Goal: Transaction & Acquisition: Book appointment/travel/reservation

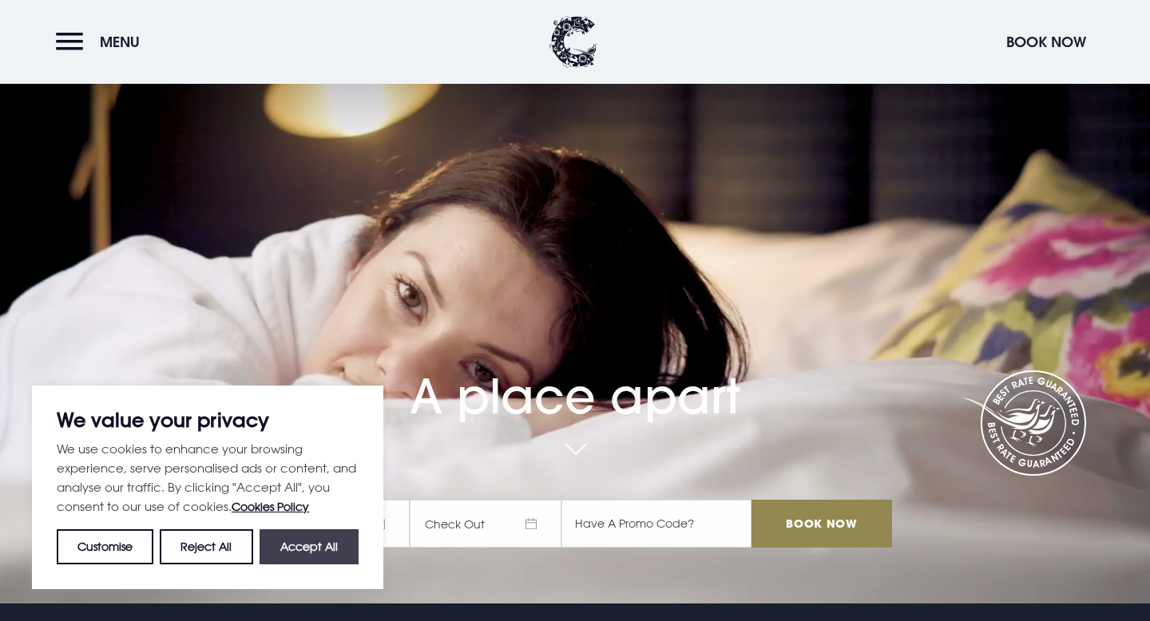
click at [335, 548] on button "Accept All" at bounding box center [308, 546] width 99 height 35
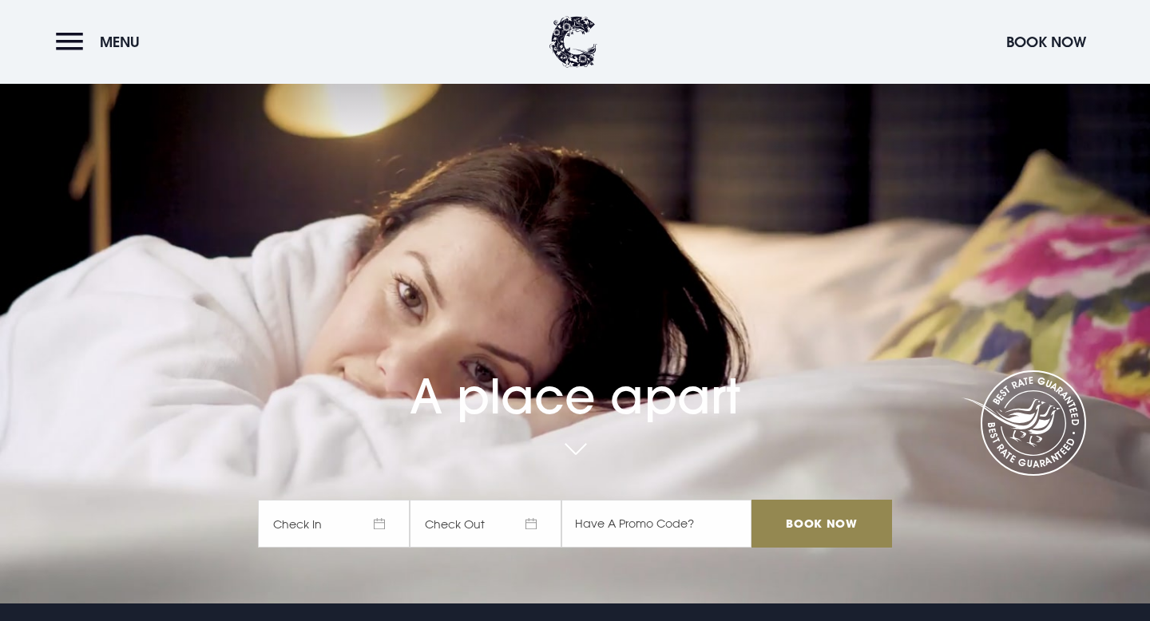
checkbox input "true"
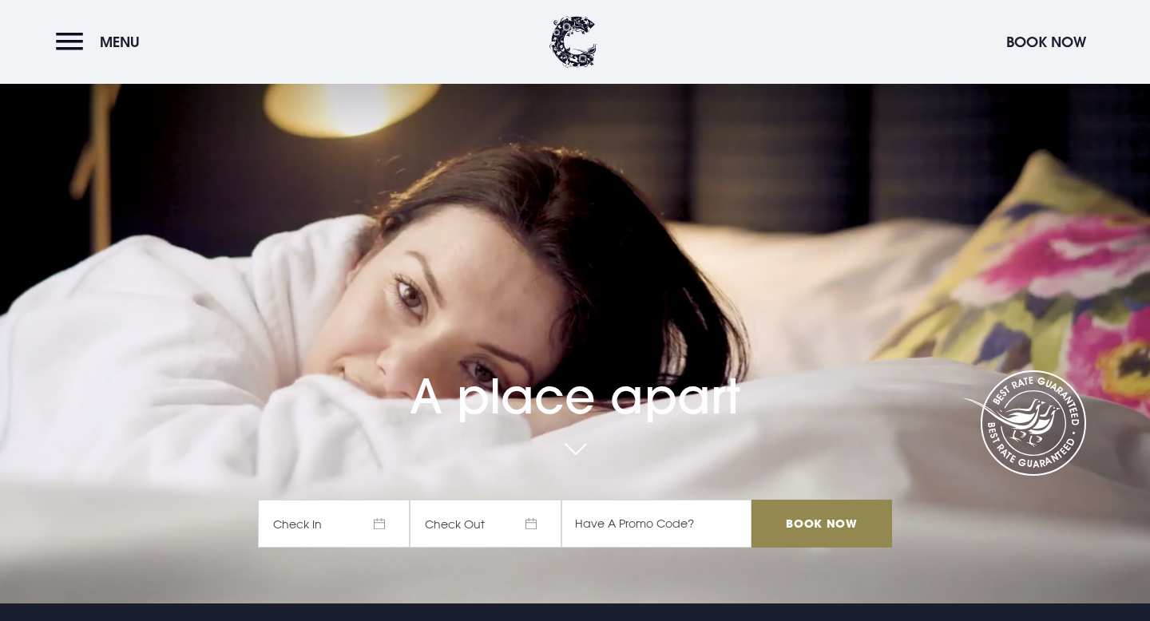
click at [386, 521] on span "Check In" at bounding box center [334, 524] width 152 height 48
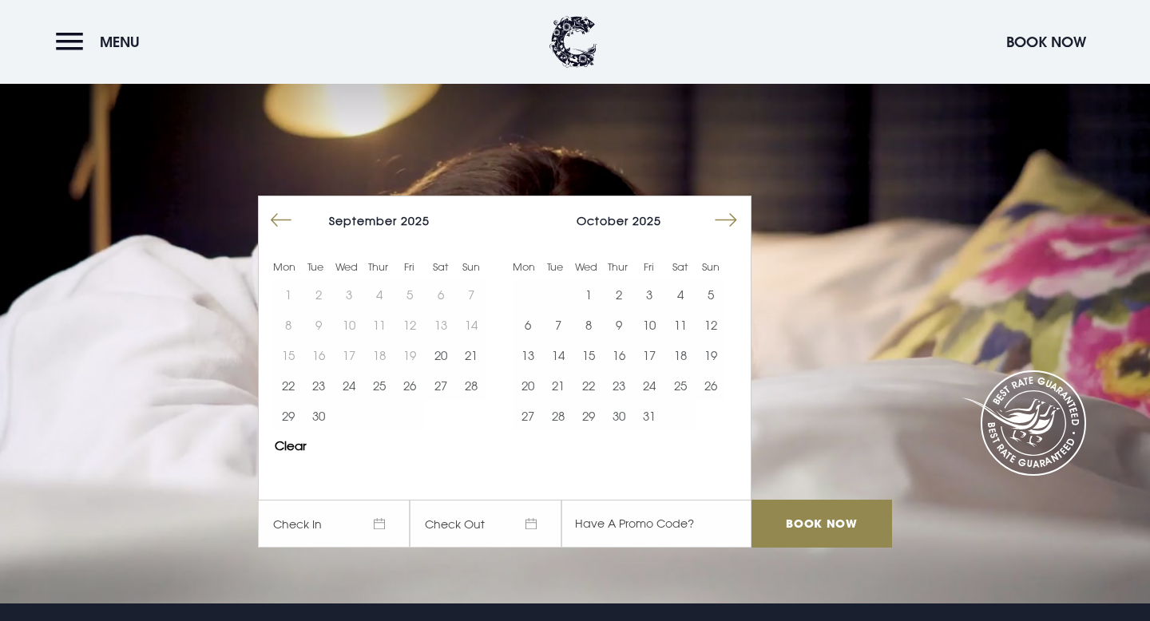
click at [727, 219] on button "Move forward to switch to the next month." at bounding box center [726, 220] width 30 height 30
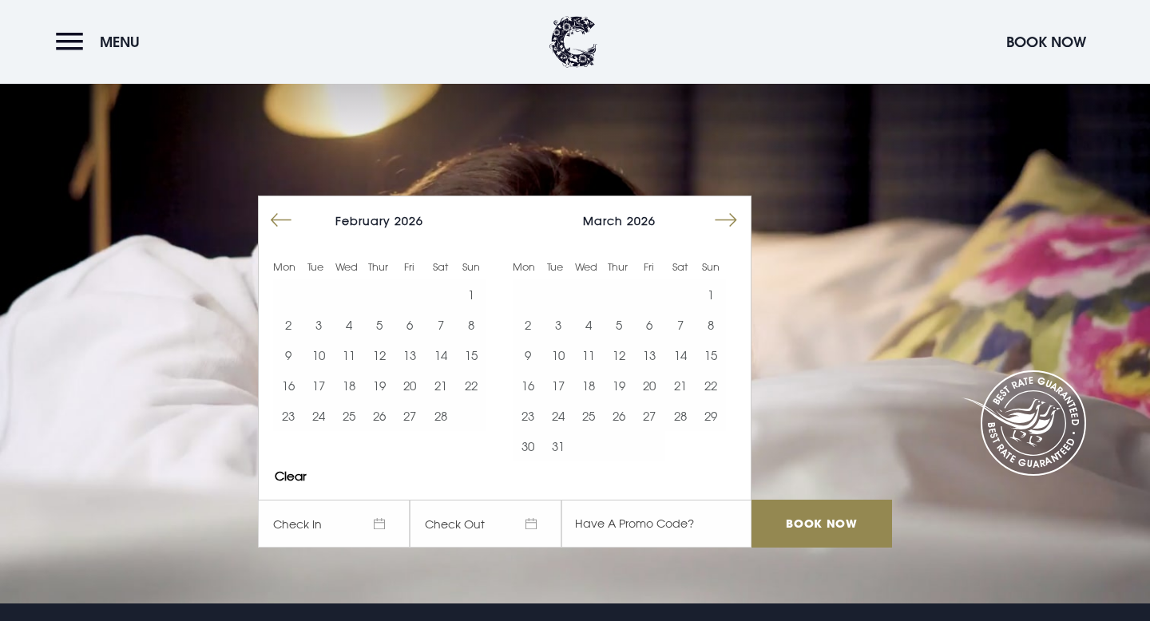
click at [727, 219] on button "Move forward to switch to the next month." at bounding box center [726, 220] width 30 height 30
click at [653, 390] on button "22" at bounding box center [649, 385] width 30 height 30
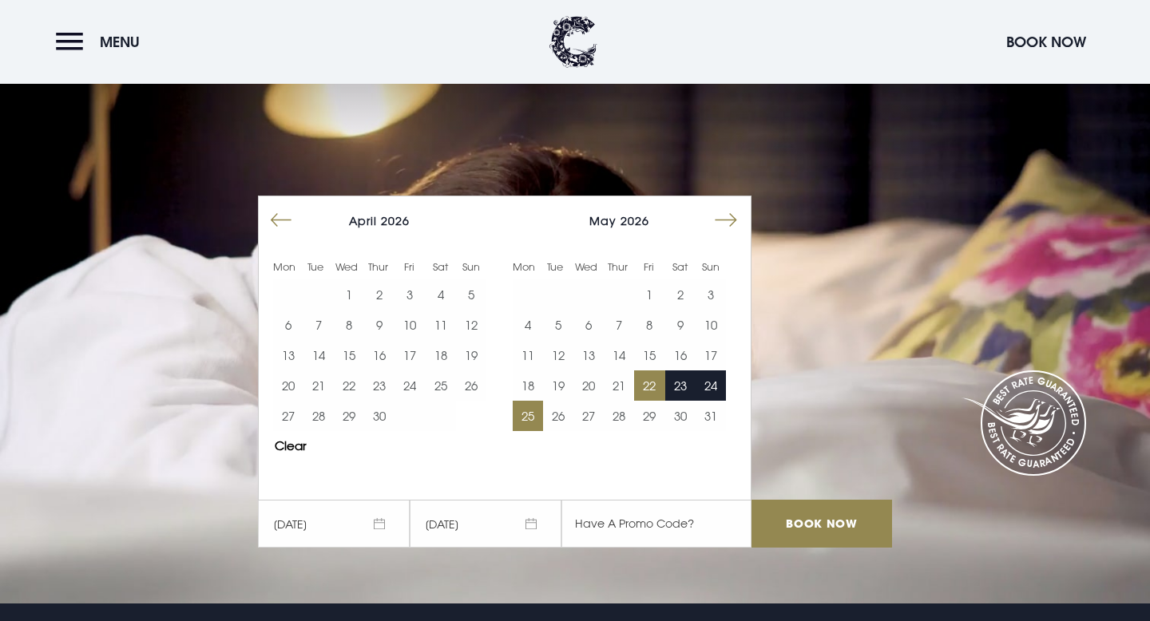
click at [530, 418] on button "25" at bounding box center [528, 416] width 30 height 30
click at [652, 385] on button "22" at bounding box center [649, 385] width 30 height 30
click at [794, 537] on input "Book Now" at bounding box center [821, 524] width 141 height 48
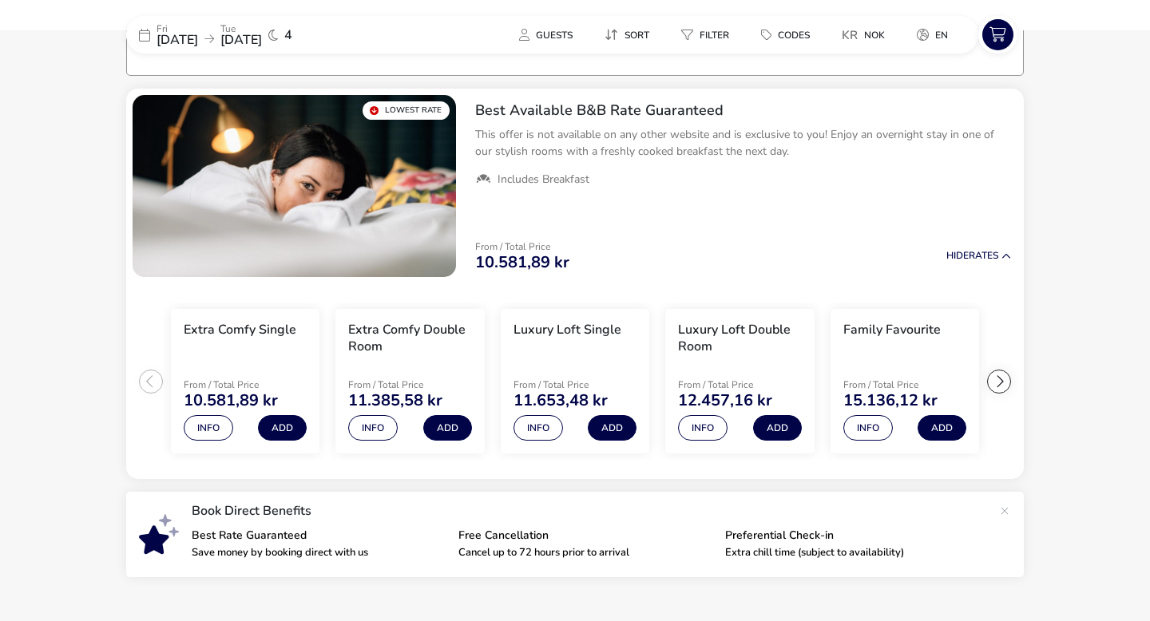
scroll to position [125, 0]
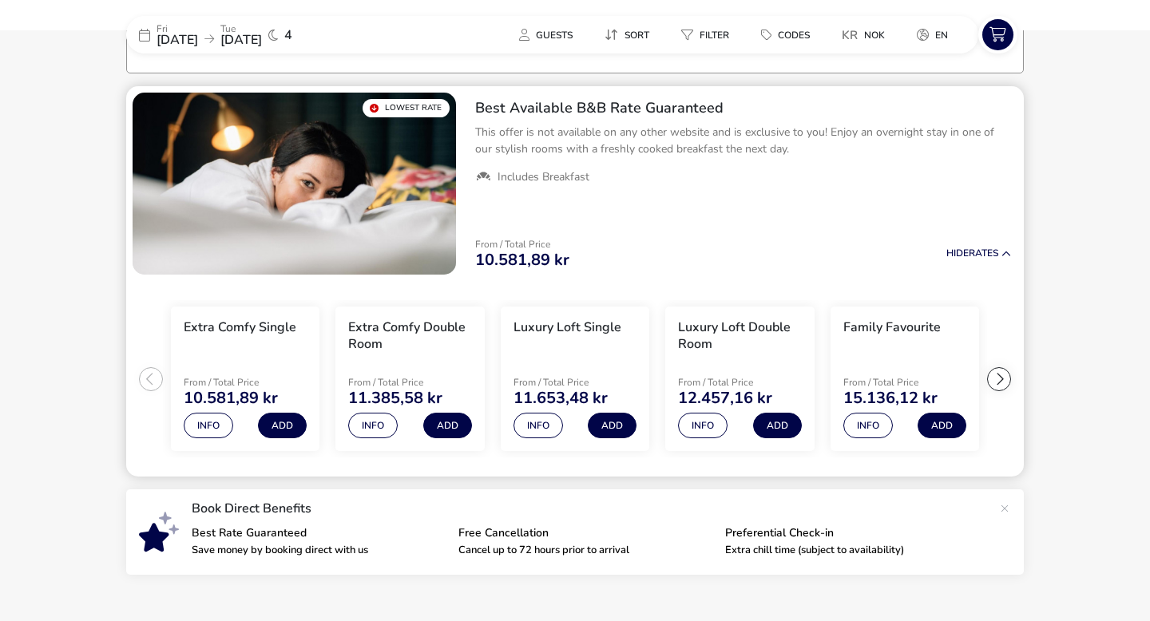
click at [141, 378] on ul "Extra Comfy Single From / Total Price 10.581,89 kr Info Add Extra Comfy Double …" at bounding box center [574, 379] width 897 height 196
click at [152, 384] on ul "Extra Comfy Single From / Total Price 10.581,89 kr Info Add Extra Comfy Double …" at bounding box center [574, 379] width 897 height 196
click at [394, 184] on img "1 / 1" at bounding box center [294, 184] width 323 height 182
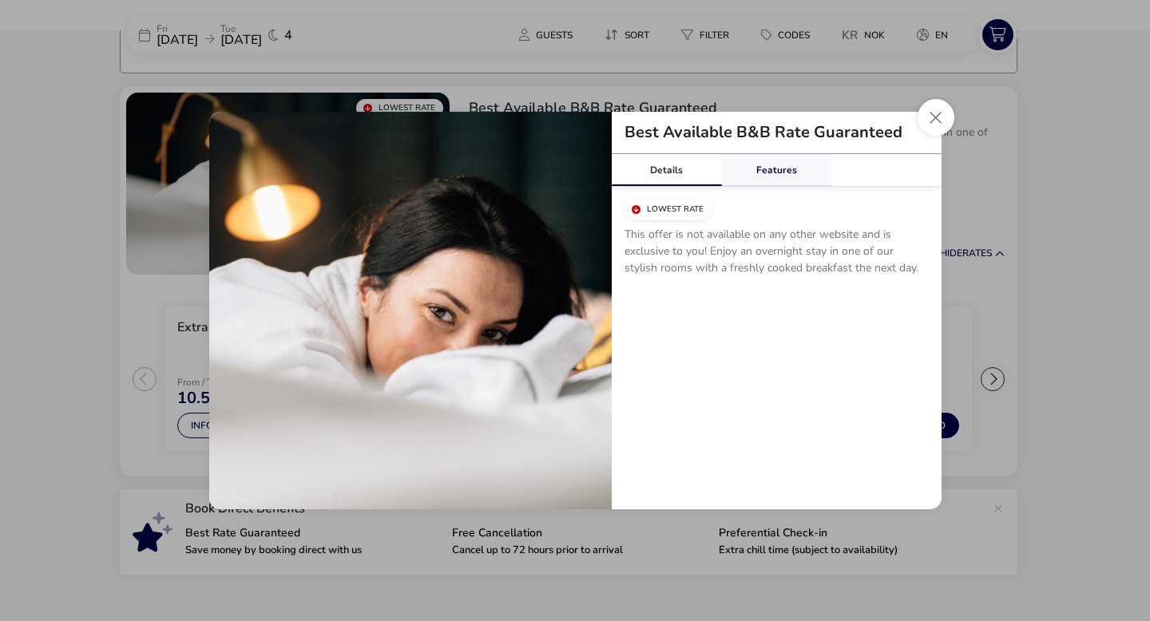
click at [777, 172] on div "Features" at bounding box center [776, 170] width 110 height 32
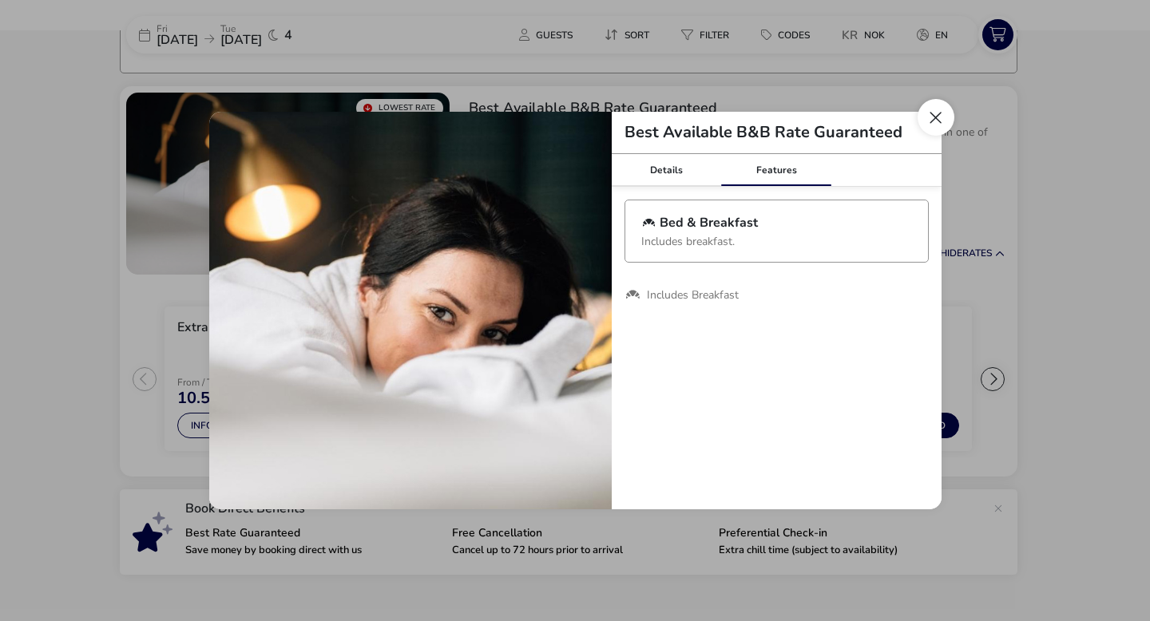
click at [934, 125] on button "Close modal" at bounding box center [935, 117] width 37 height 37
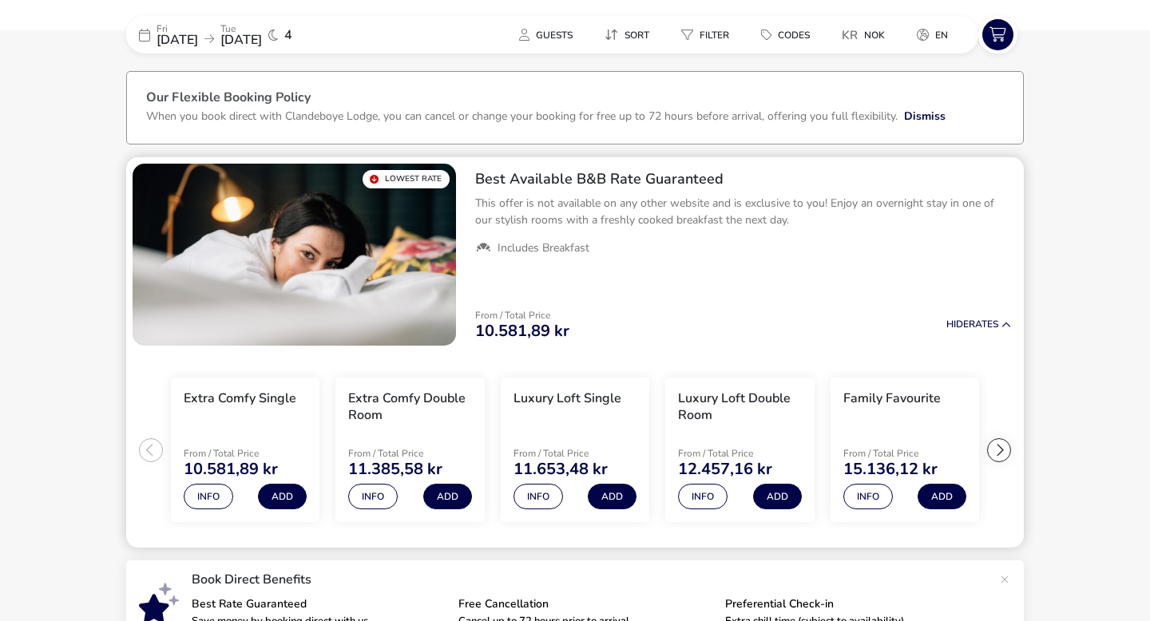
scroll to position [17, 0]
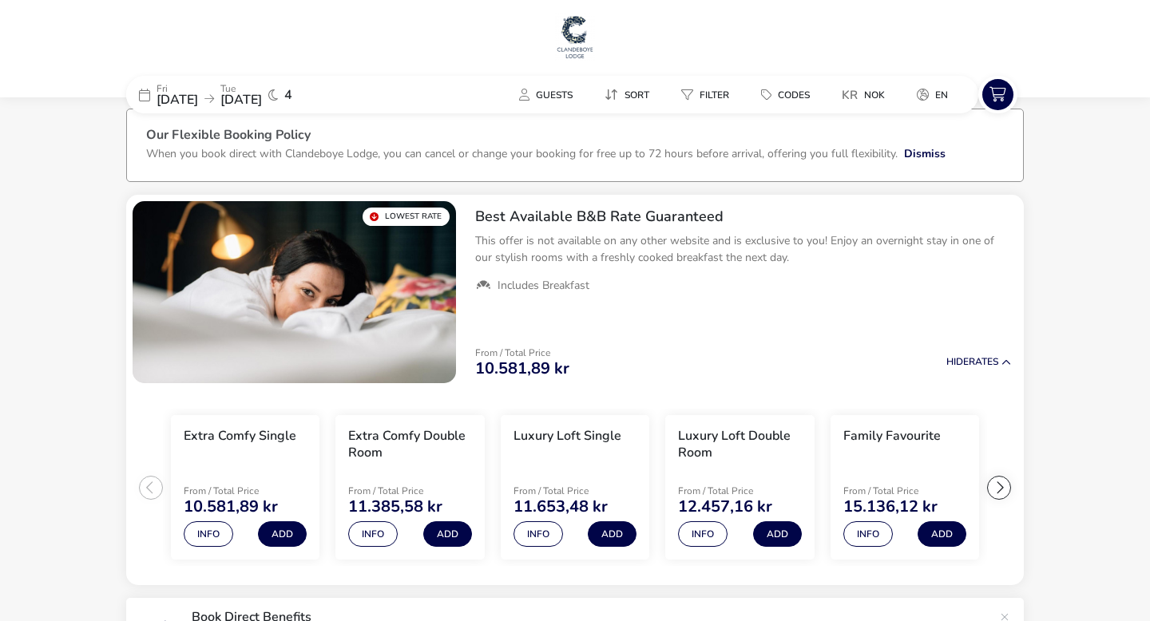
click at [262, 93] on span "[DATE]" at bounding box center [241, 100] width 42 height 18
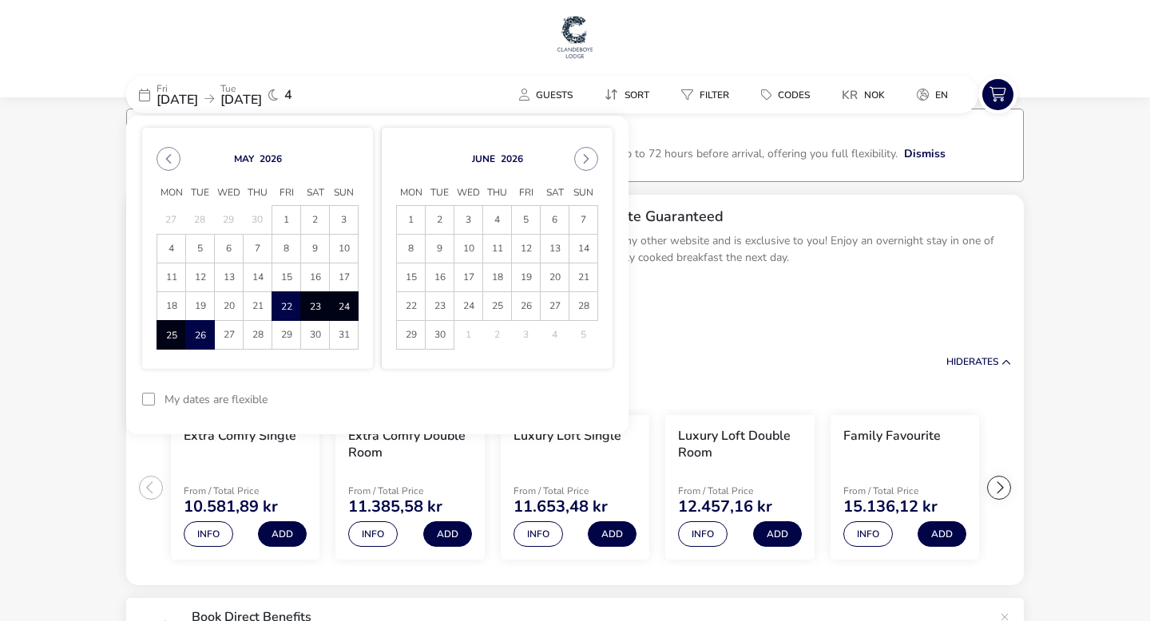
click at [314, 303] on span "23" at bounding box center [315, 307] width 26 height 28
click at [287, 307] on span "22" at bounding box center [286, 306] width 28 height 28
click at [323, 310] on span "23" at bounding box center [315, 307] width 26 height 28
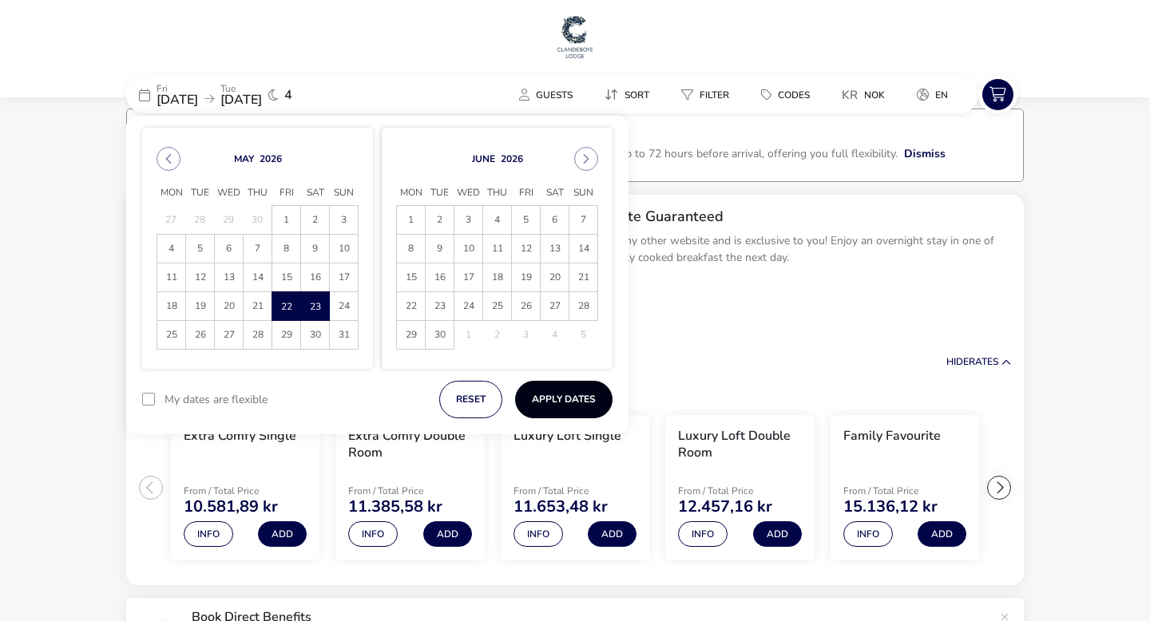
click at [561, 394] on button "Apply Dates" at bounding box center [563, 400] width 97 height 38
